Goal: Find specific page/section: Find specific page/section

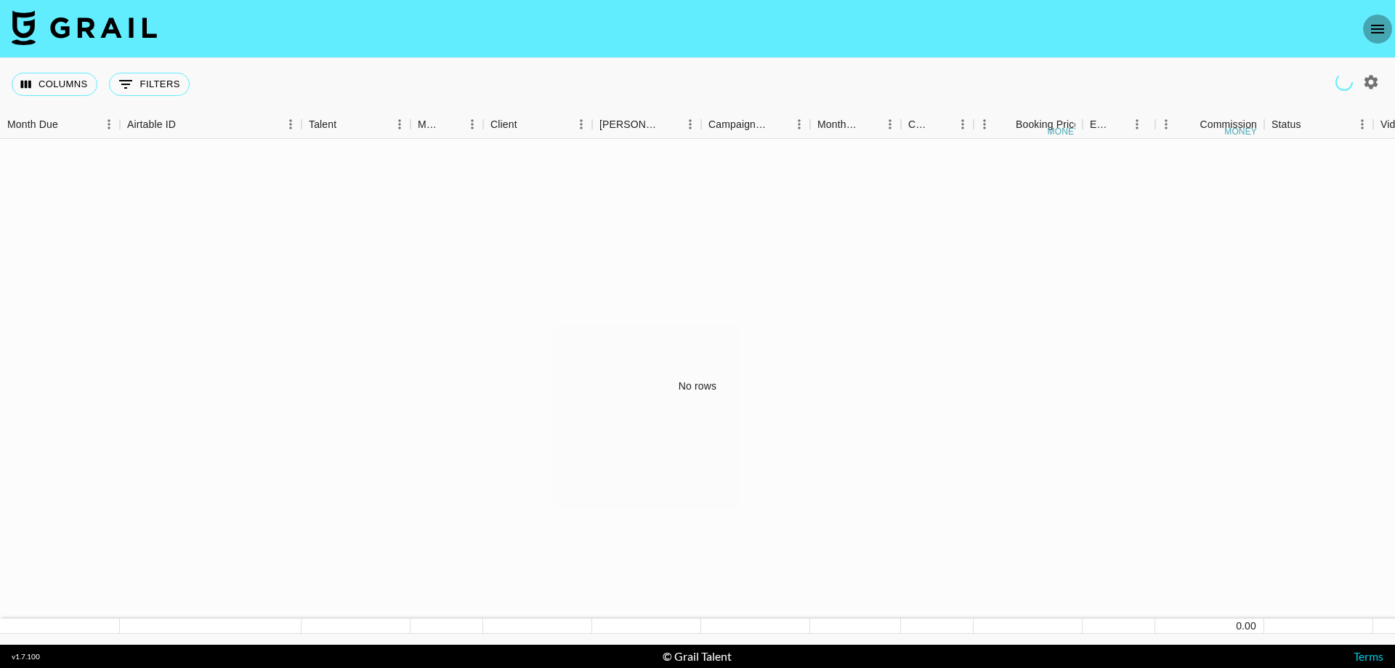
click at [1375, 20] on icon "open drawer" at bounding box center [1377, 28] width 17 height 17
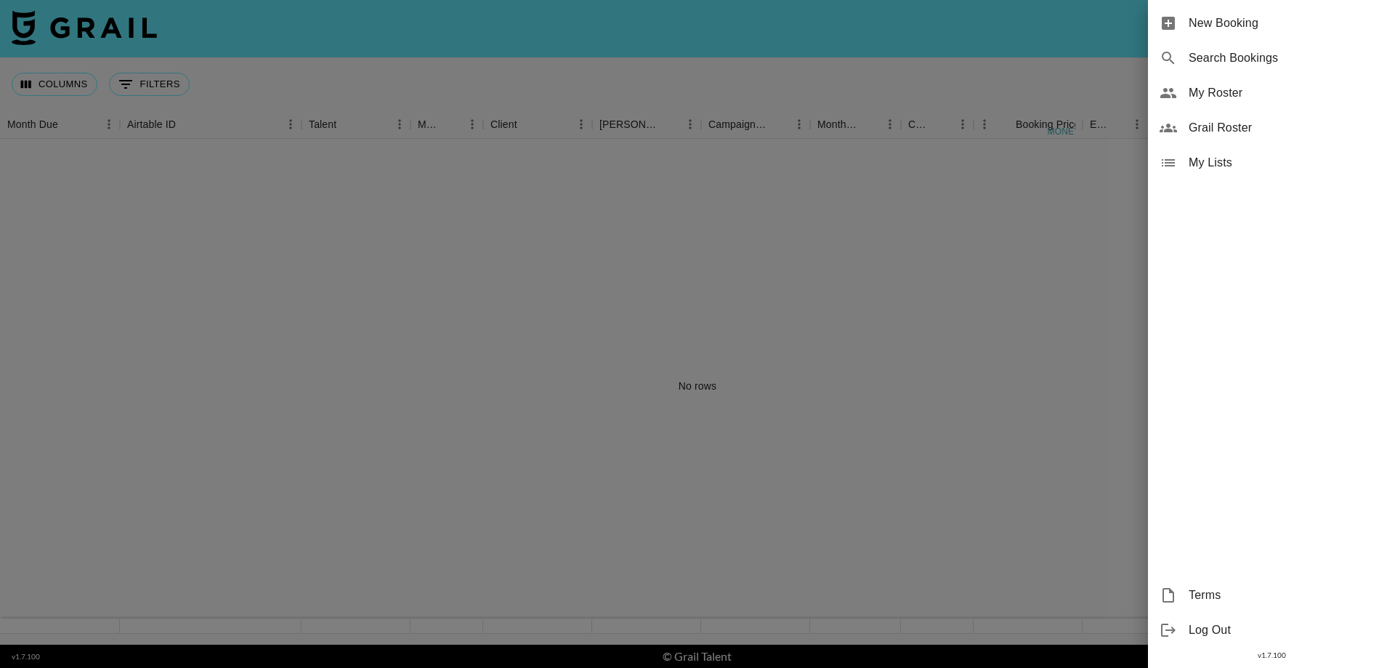
click at [1227, 97] on span "My Roster" at bounding box center [1286, 92] width 195 height 17
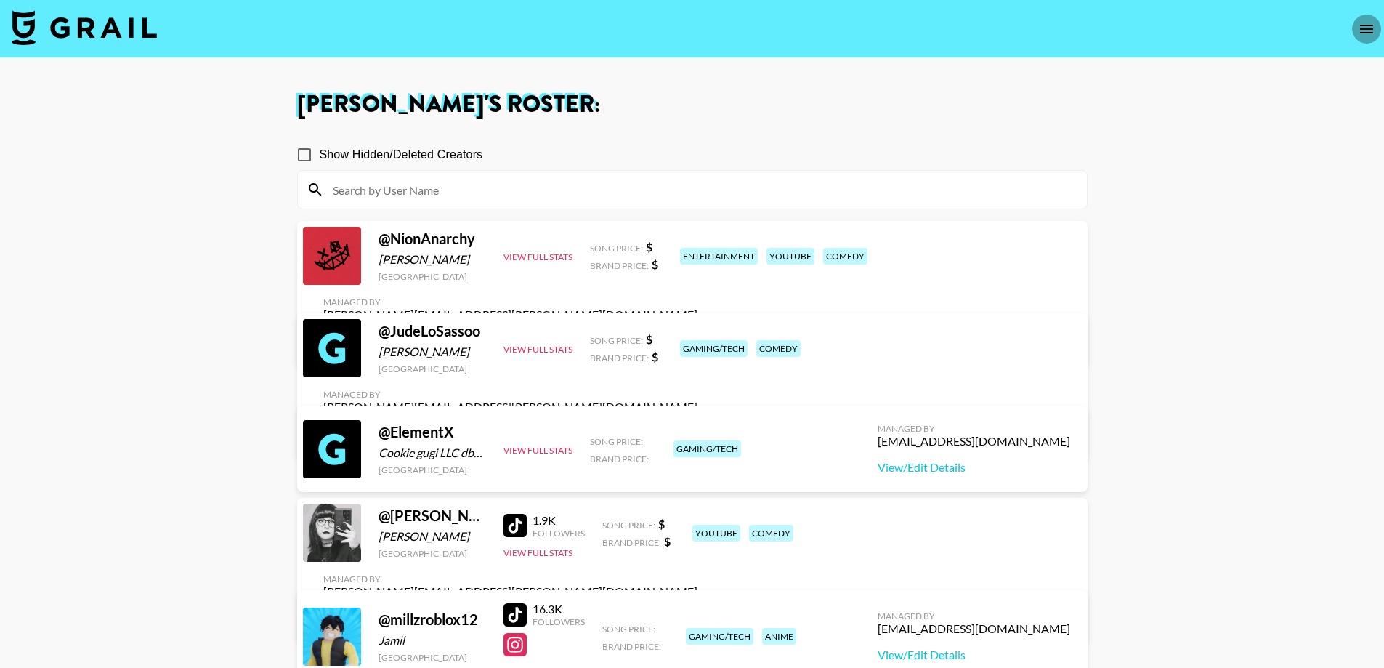
click at [1356, 27] on button "open drawer" at bounding box center [1366, 29] width 29 height 29
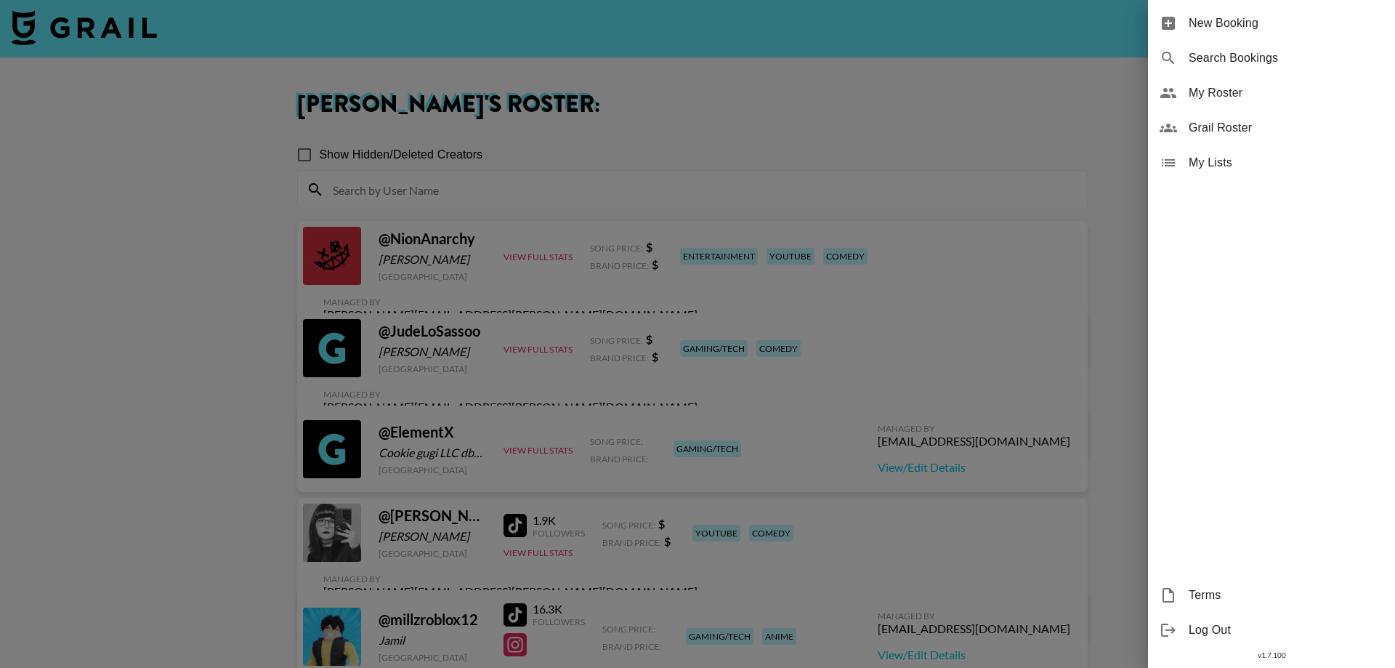
click at [1197, 119] on span "Grail Roster" at bounding box center [1286, 127] width 195 height 17
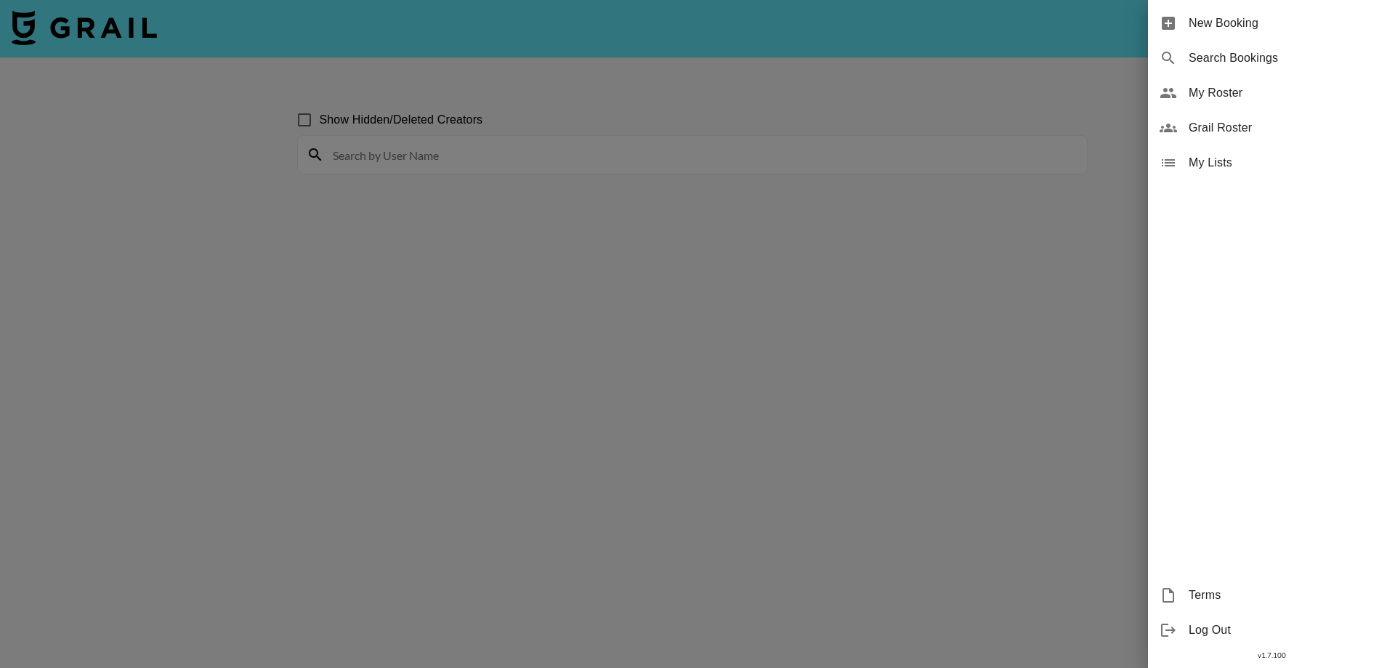
click at [449, 333] on div at bounding box center [697, 334] width 1395 height 668
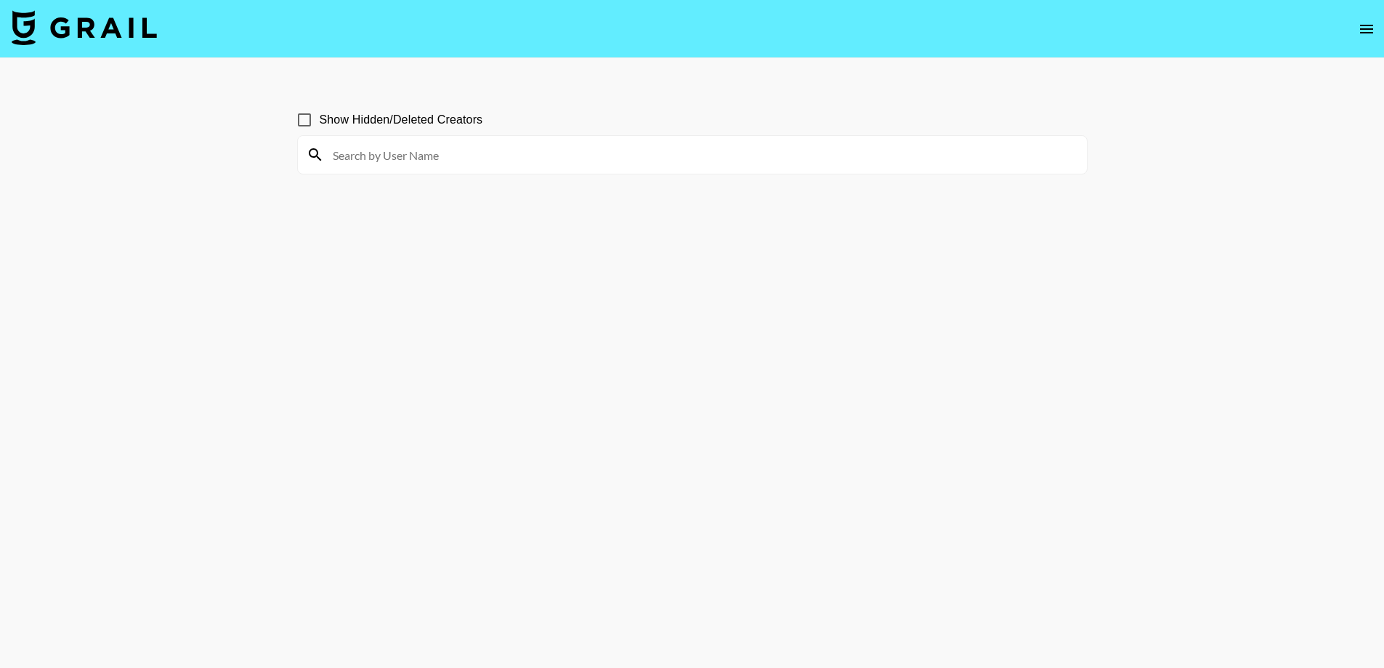
click at [361, 158] on input at bounding box center [701, 154] width 754 height 23
type input "[PERSON_NAME]"
click at [678, 153] on input "[PERSON_NAME]" at bounding box center [701, 154] width 754 height 23
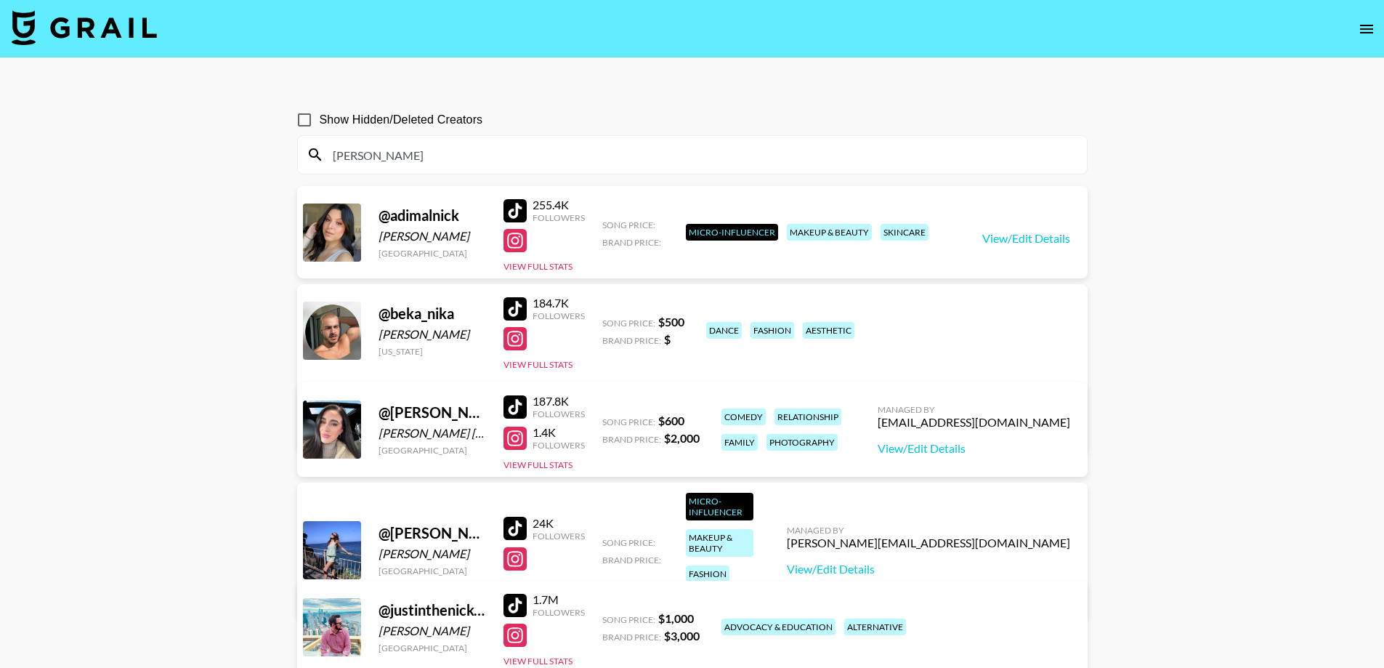
click at [91, 38] on img at bounding box center [84, 27] width 145 height 35
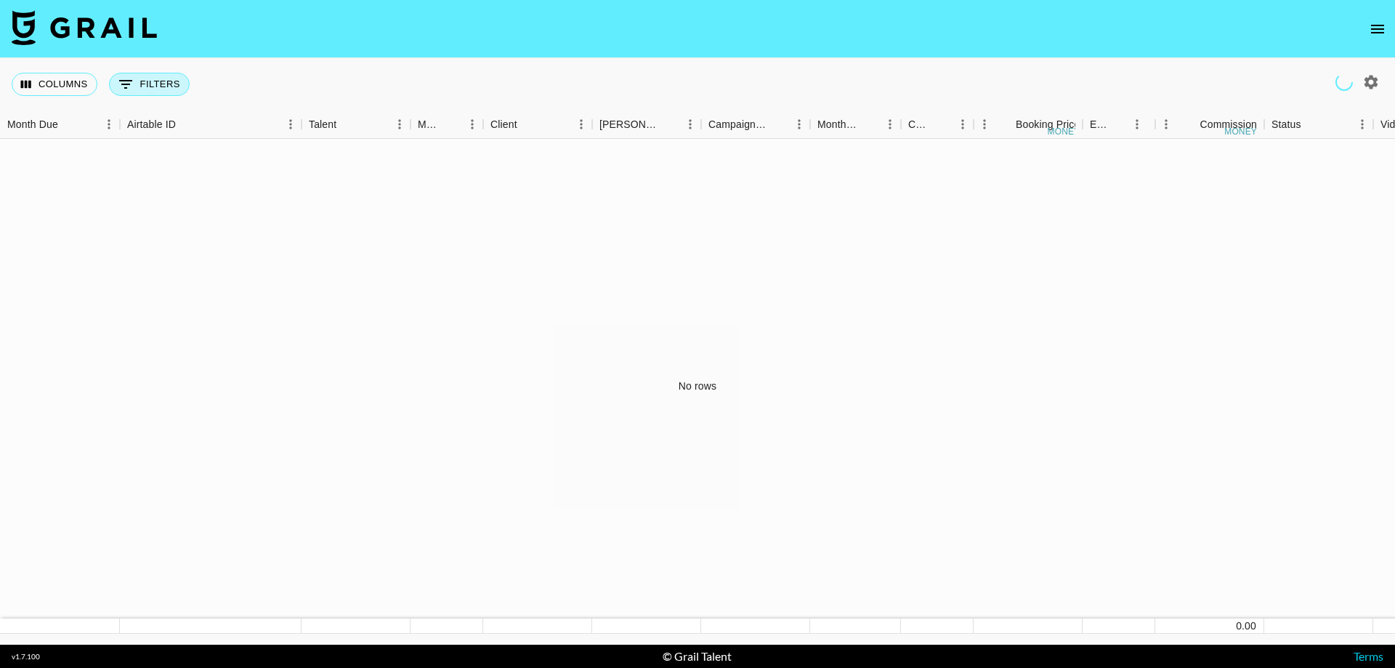
click at [166, 88] on button "0 Filters" at bounding box center [149, 84] width 81 height 23
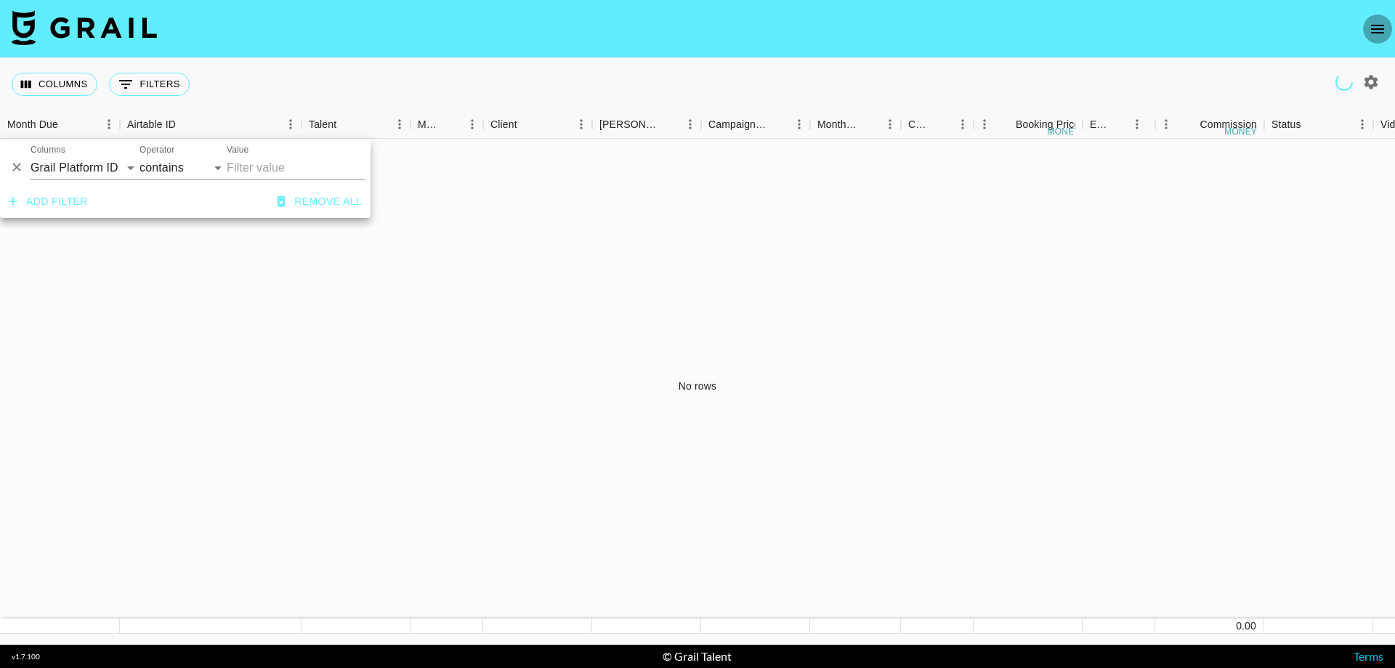
click at [1389, 29] on button "open drawer" at bounding box center [1377, 29] width 29 height 29
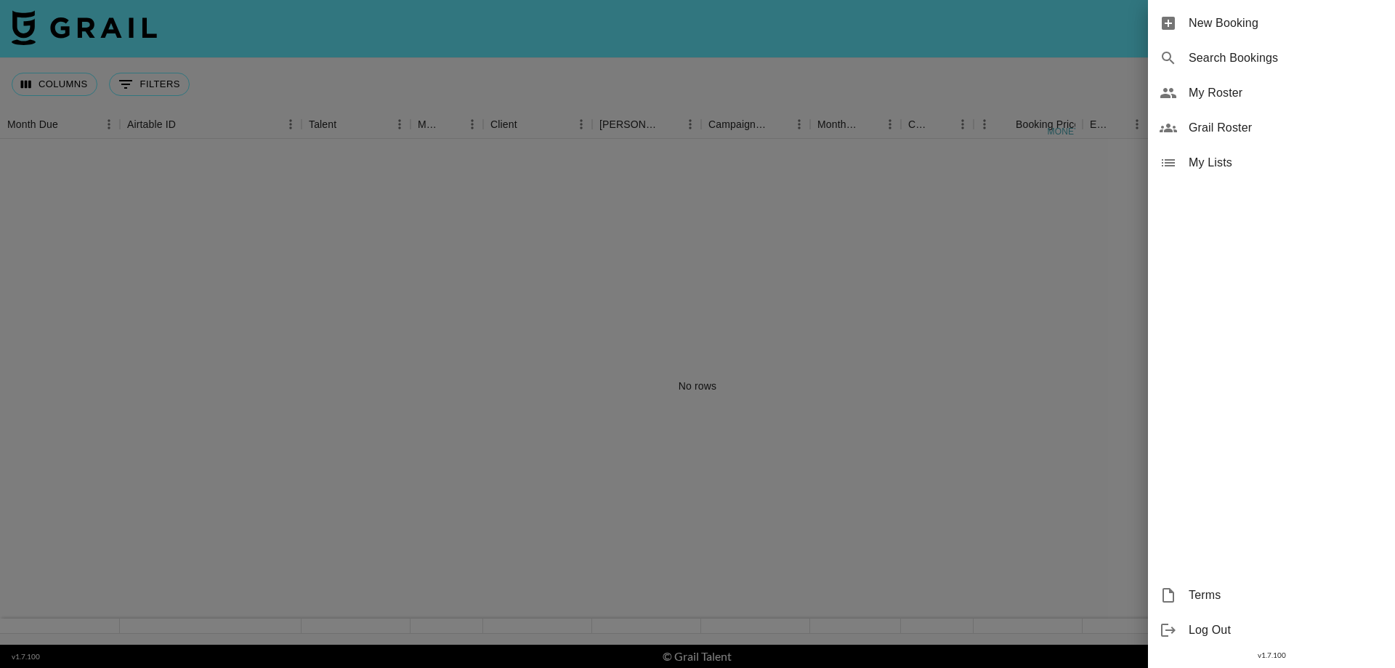
drag, startPoint x: 956, startPoint y: 430, endPoint x: 796, endPoint y: 363, distance: 173.3
click at [949, 428] on div at bounding box center [697, 334] width 1395 height 668
